Goal: Task Accomplishment & Management: Manage account settings

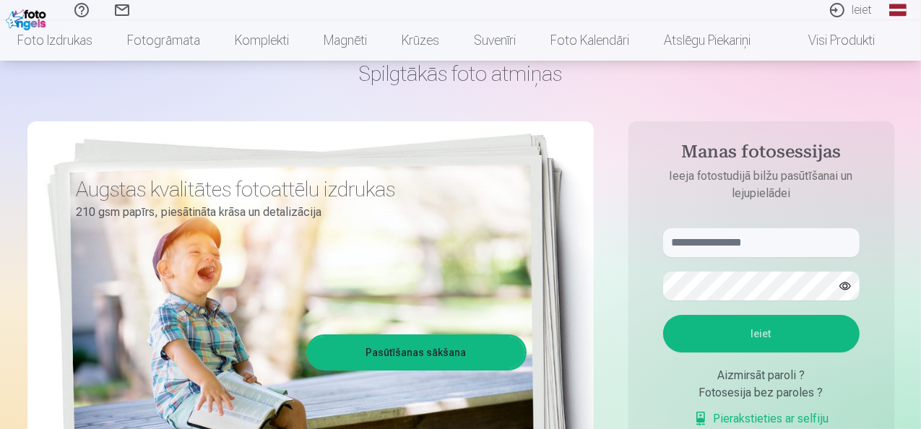
scroll to position [217, 0]
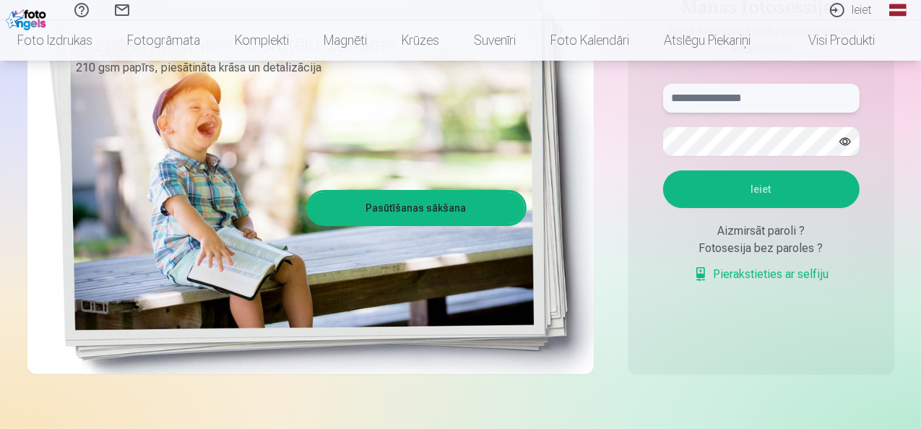
click at [683, 97] on input "text" at bounding box center [761, 98] width 196 height 29
type input "**********"
click at [766, 191] on button "Ieiet" at bounding box center [761, 189] width 196 height 38
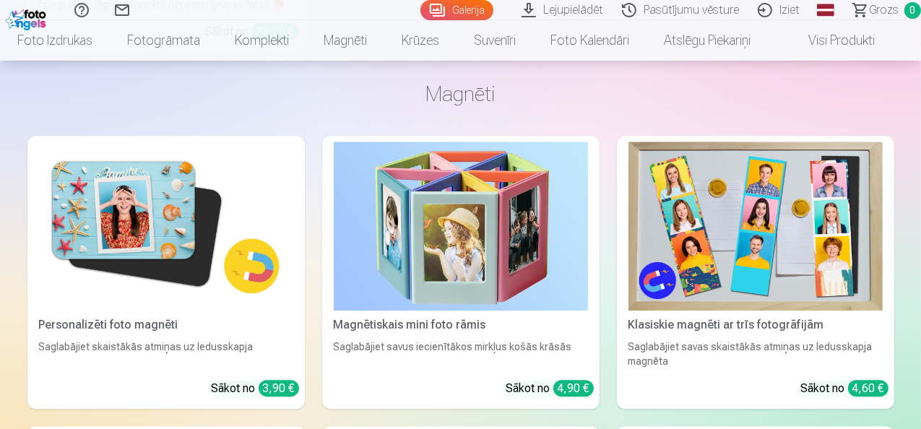
scroll to position [7664, 0]
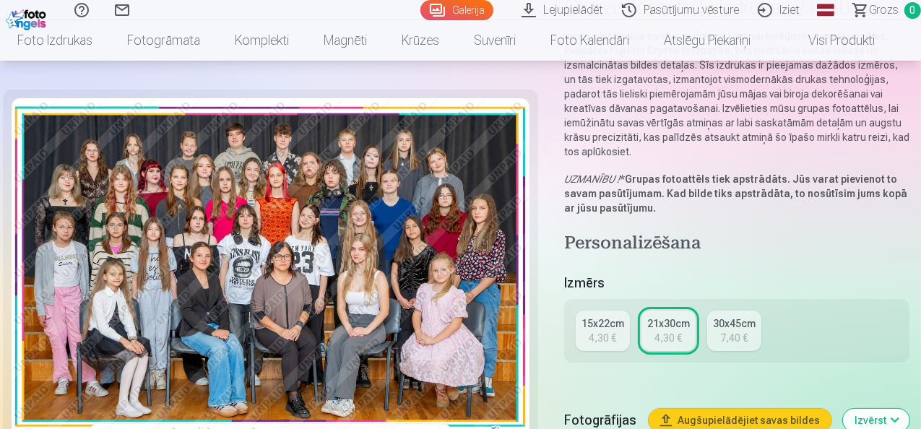
scroll to position [433, 0]
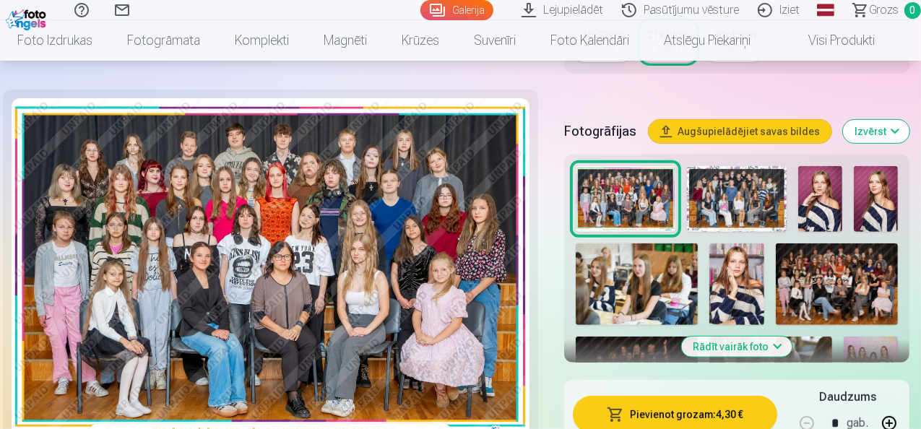
click at [748, 191] on img at bounding box center [737, 199] width 100 height 66
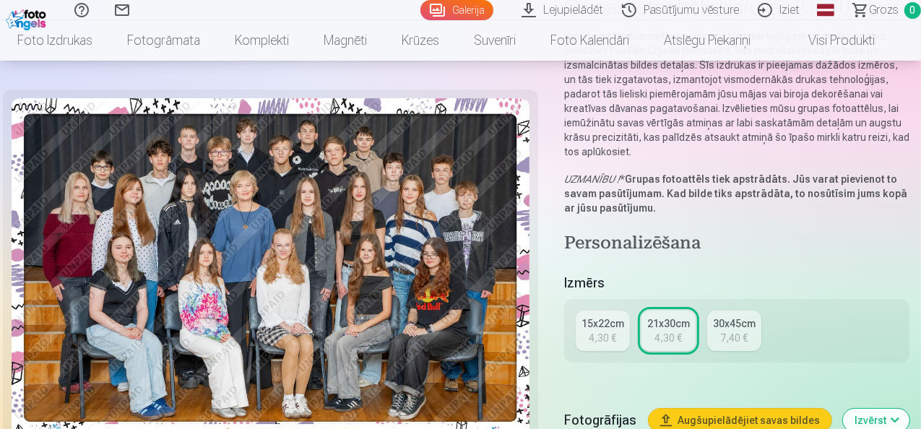
scroll to position [289, 0]
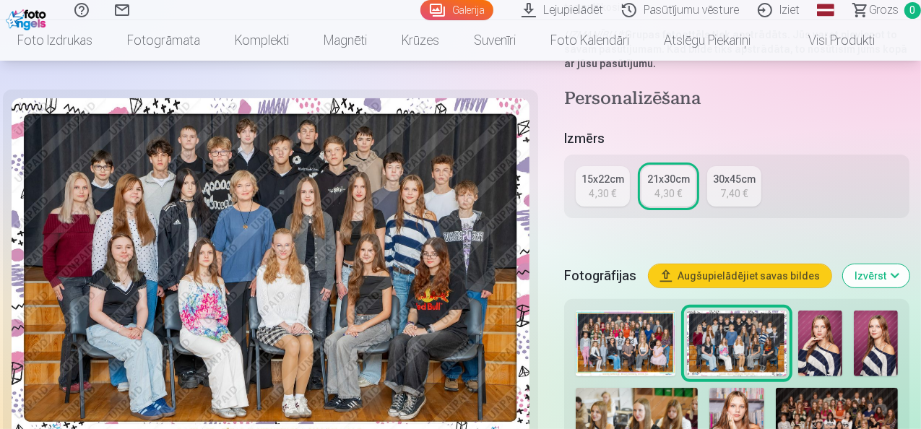
click at [878, 402] on img at bounding box center [837, 429] width 122 height 82
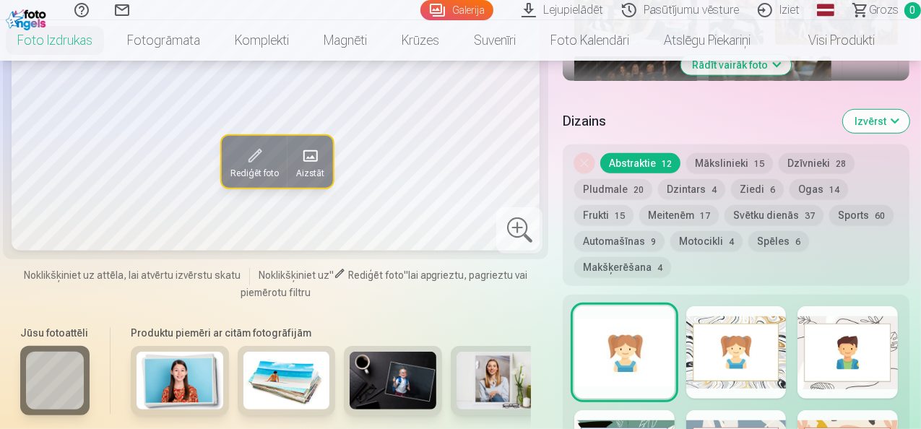
scroll to position [506, 0]
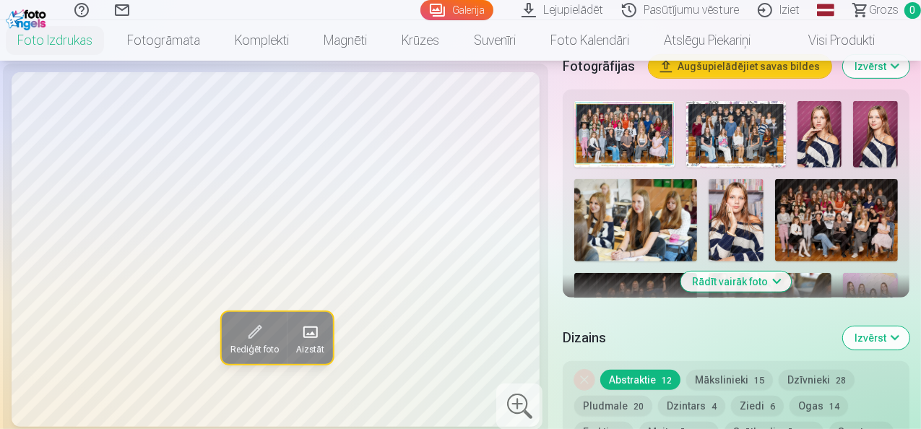
click at [745, 272] on button "Rādīt vairāk foto" at bounding box center [736, 282] width 111 height 20
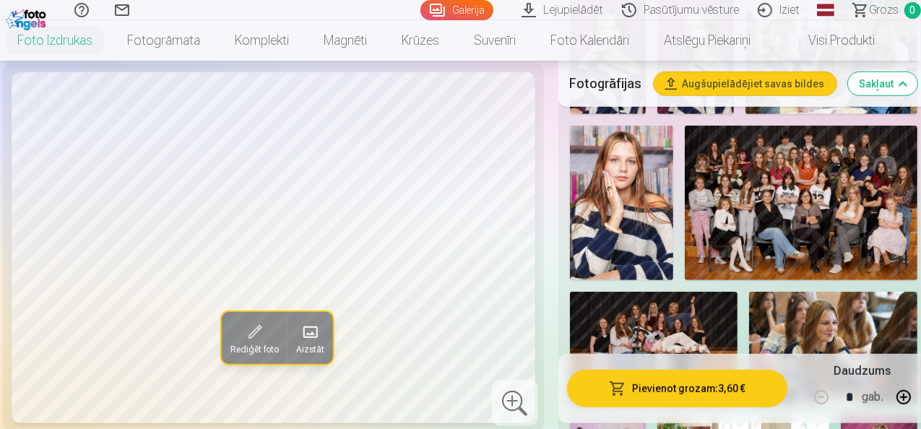
scroll to position [795, 0]
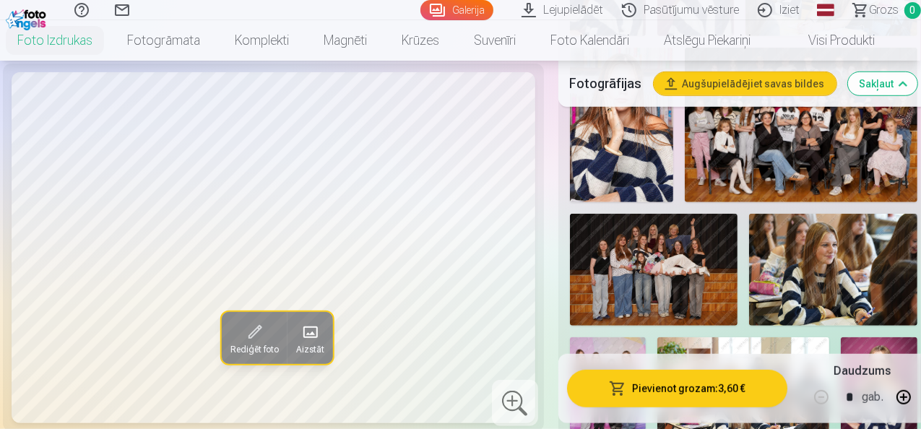
click at [650, 271] on img at bounding box center [654, 270] width 168 height 112
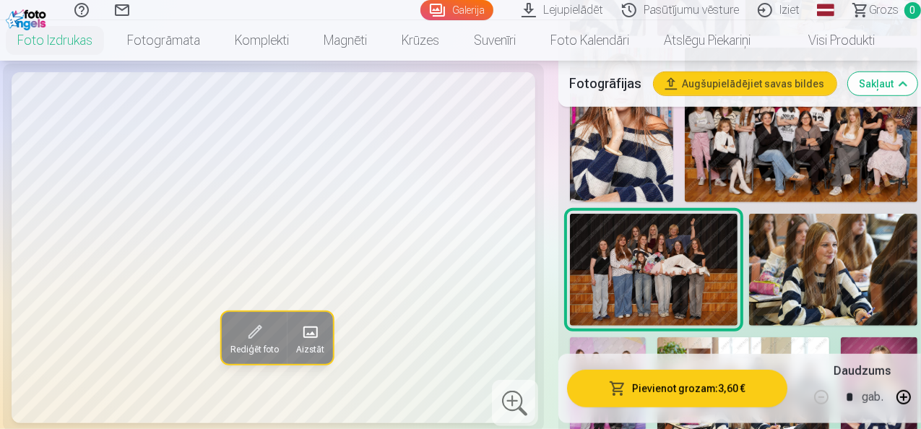
click at [837, 256] on img at bounding box center [833, 270] width 168 height 112
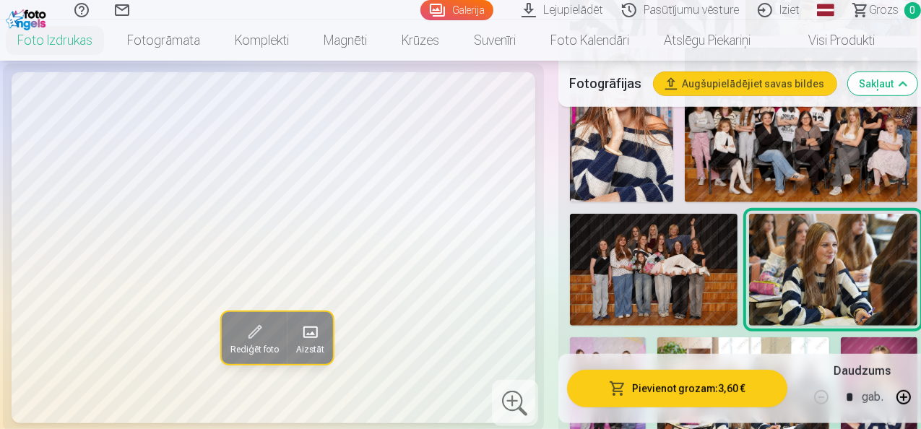
click at [601, 337] on img at bounding box center [608, 394] width 77 height 115
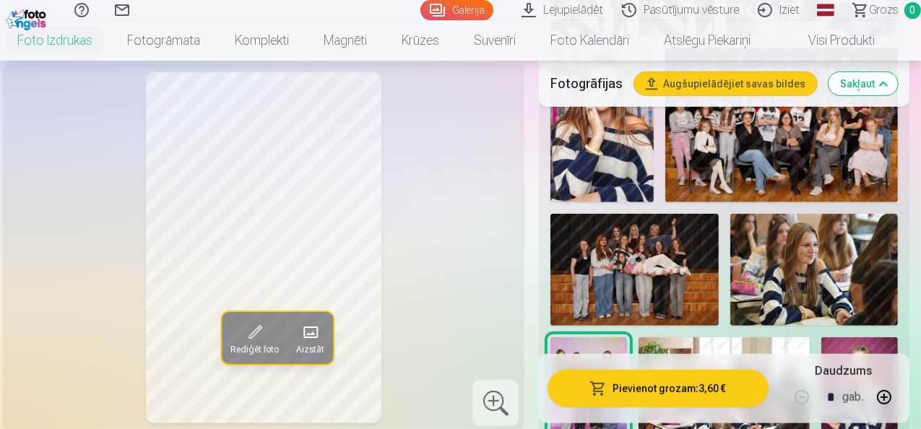
click at [680, 337] on img at bounding box center [725, 394] width 172 height 114
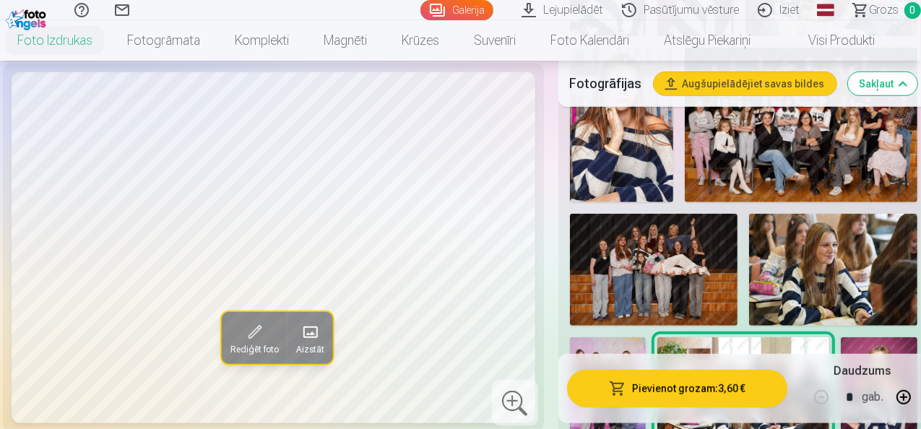
click at [898, 337] on img at bounding box center [879, 394] width 77 height 115
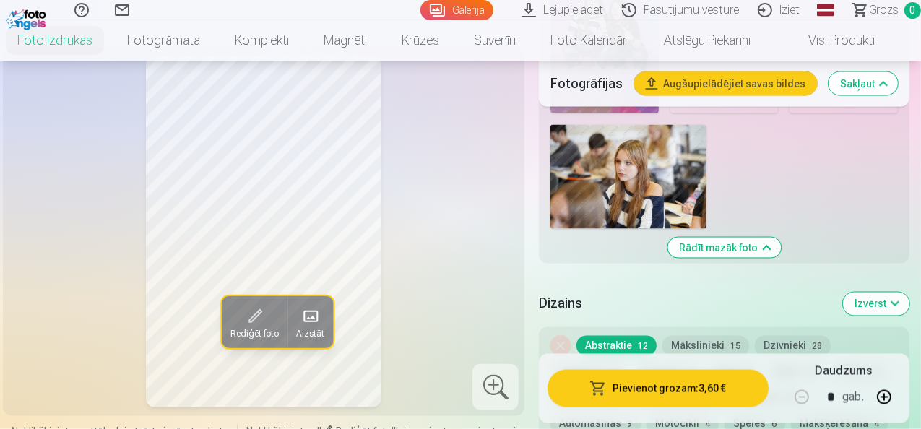
scroll to position [1806, 0]
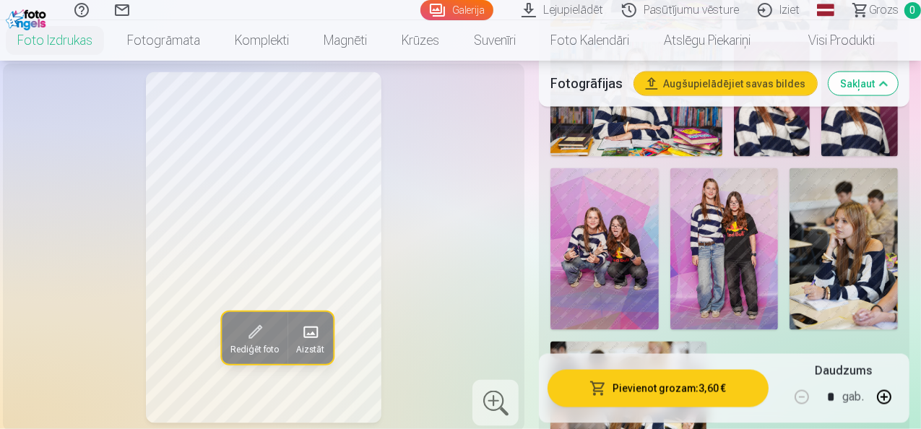
click at [639, 212] on img at bounding box center [604, 249] width 108 height 163
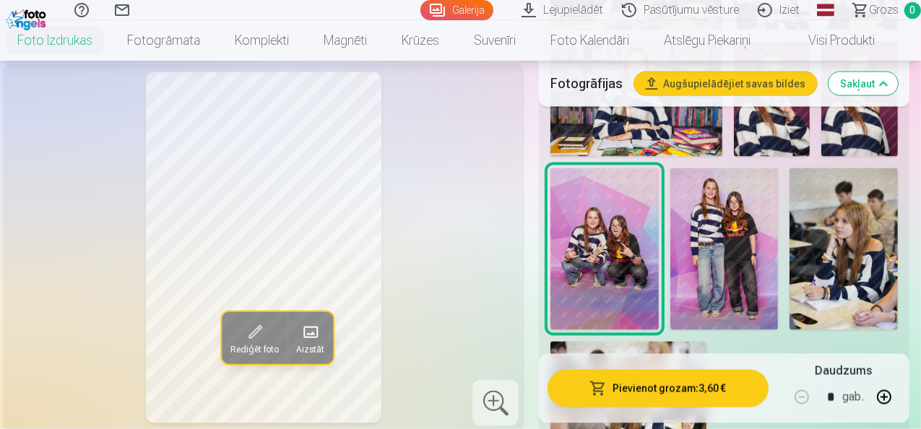
click at [734, 210] on img at bounding box center [724, 249] width 108 height 163
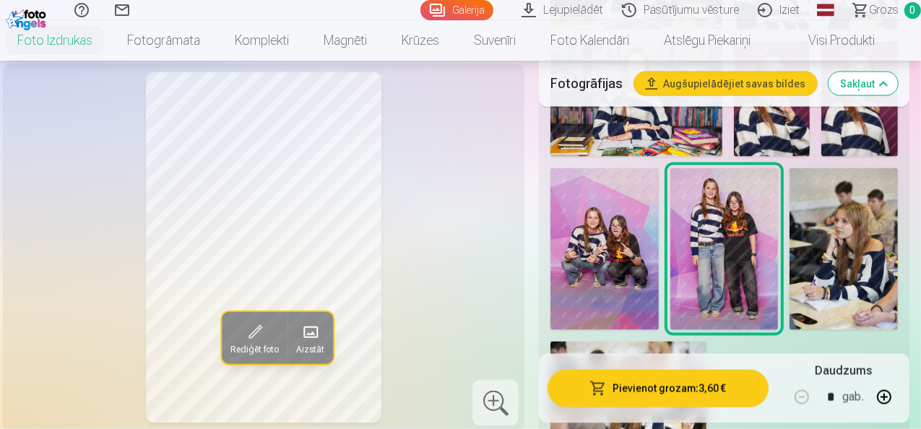
click at [860, 206] on img at bounding box center [844, 249] width 108 height 163
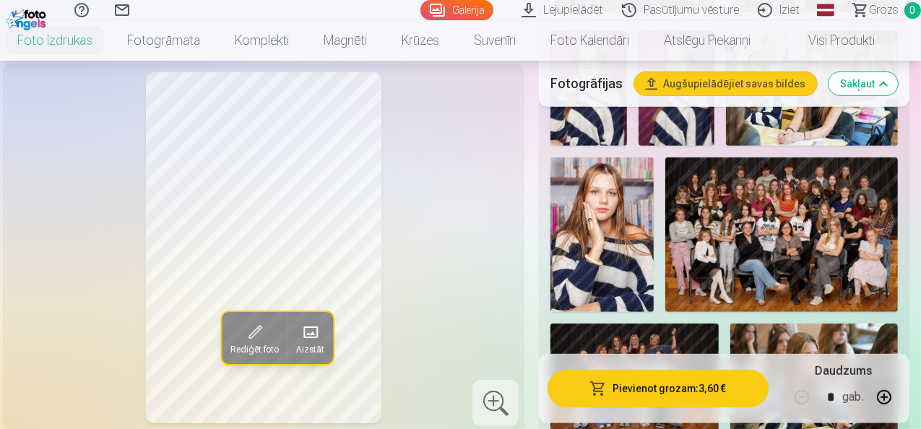
scroll to position [650, 0]
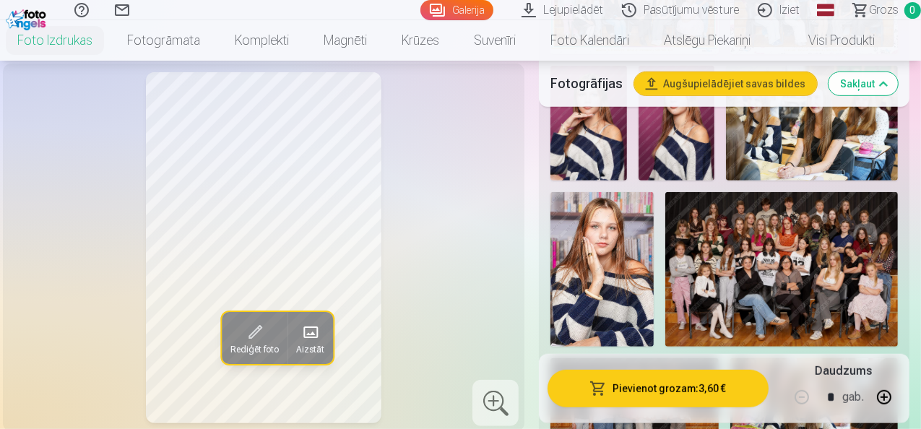
click at [754, 270] on img at bounding box center [781, 269] width 233 height 155
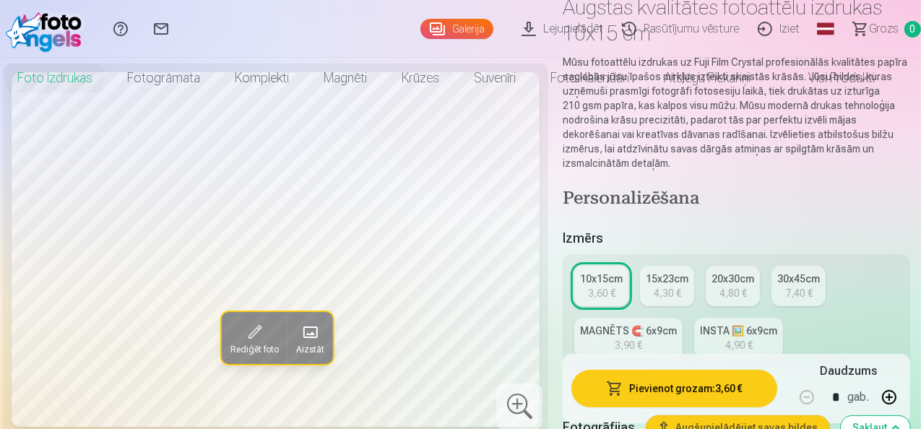
scroll to position [0, 0]
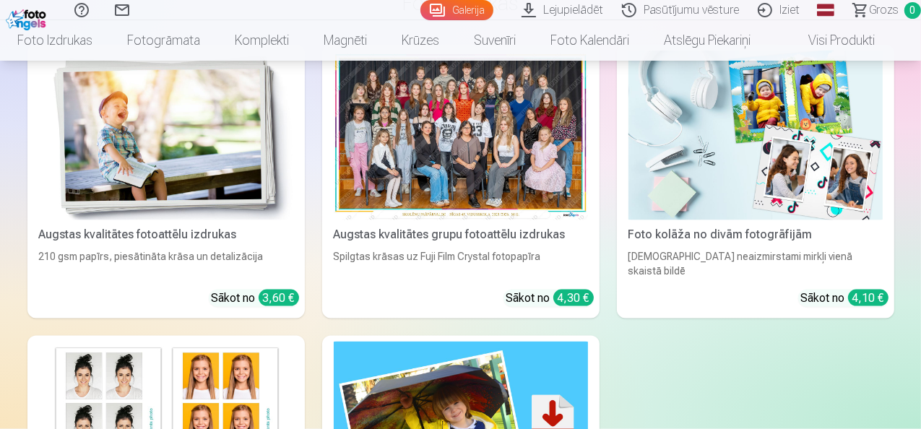
scroll to position [6077, 0]
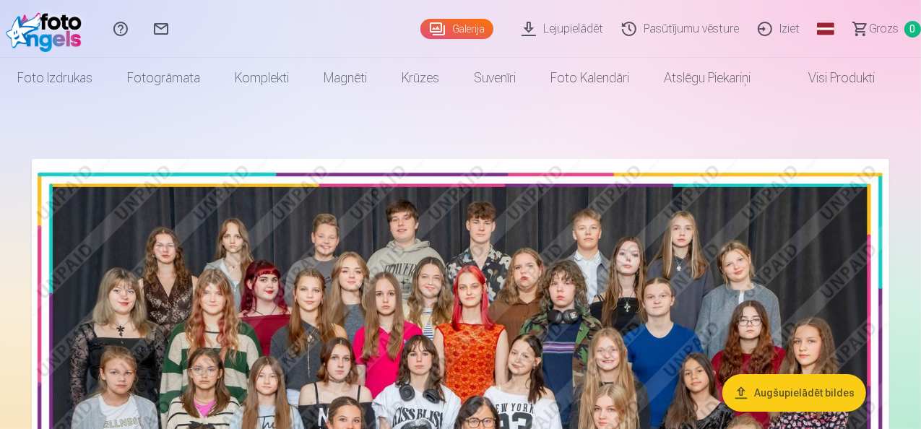
click at [754, 26] on link "Iziet" at bounding box center [781, 29] width 61 height 58
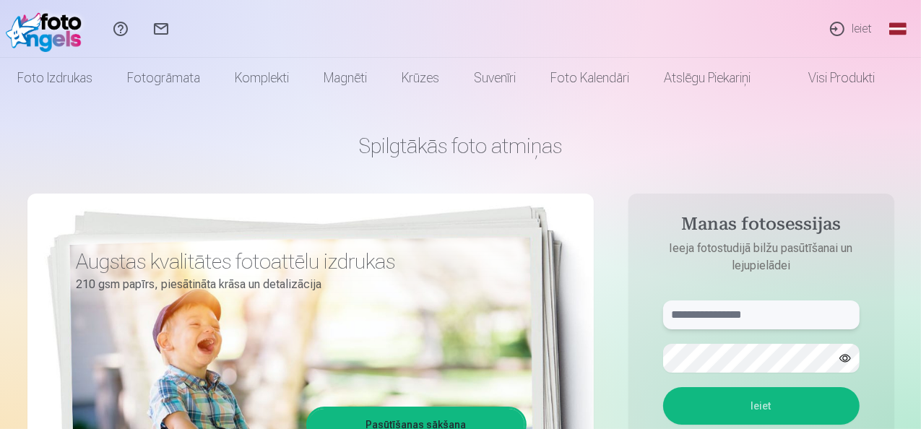
click at [714, 321] on input "text" at bounding box center [761, 315] width 196 height 29
type input "**********"
click at [745, 392] on button "Ieiet" at bounding box center [761, 406] width 196 height 38
